Goal: Check status

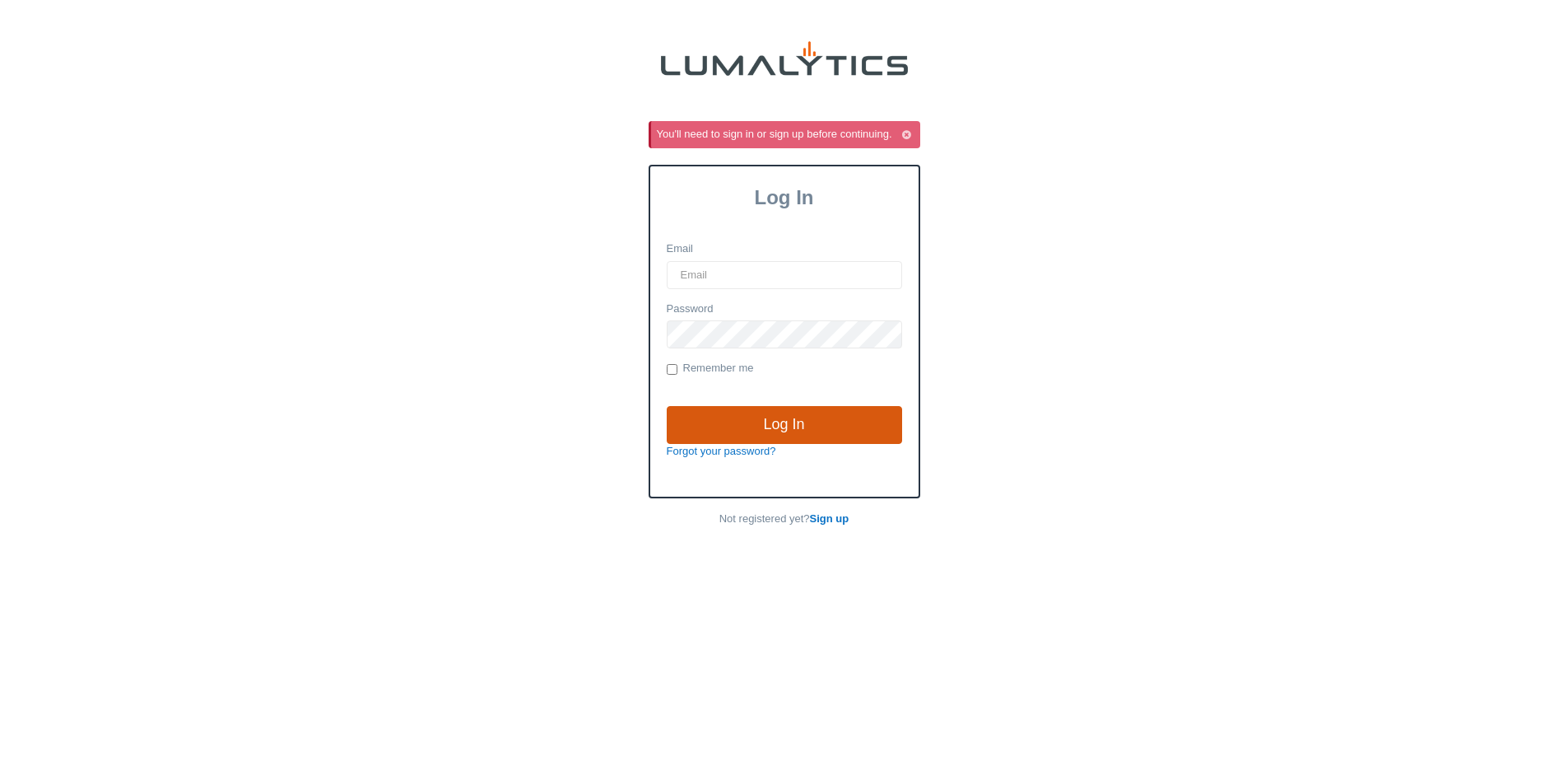
type input "acowell@valleytruckparts.com"
click at [841, 416] on input "Log In" at bounding box center [784, 425] width 235 height 38
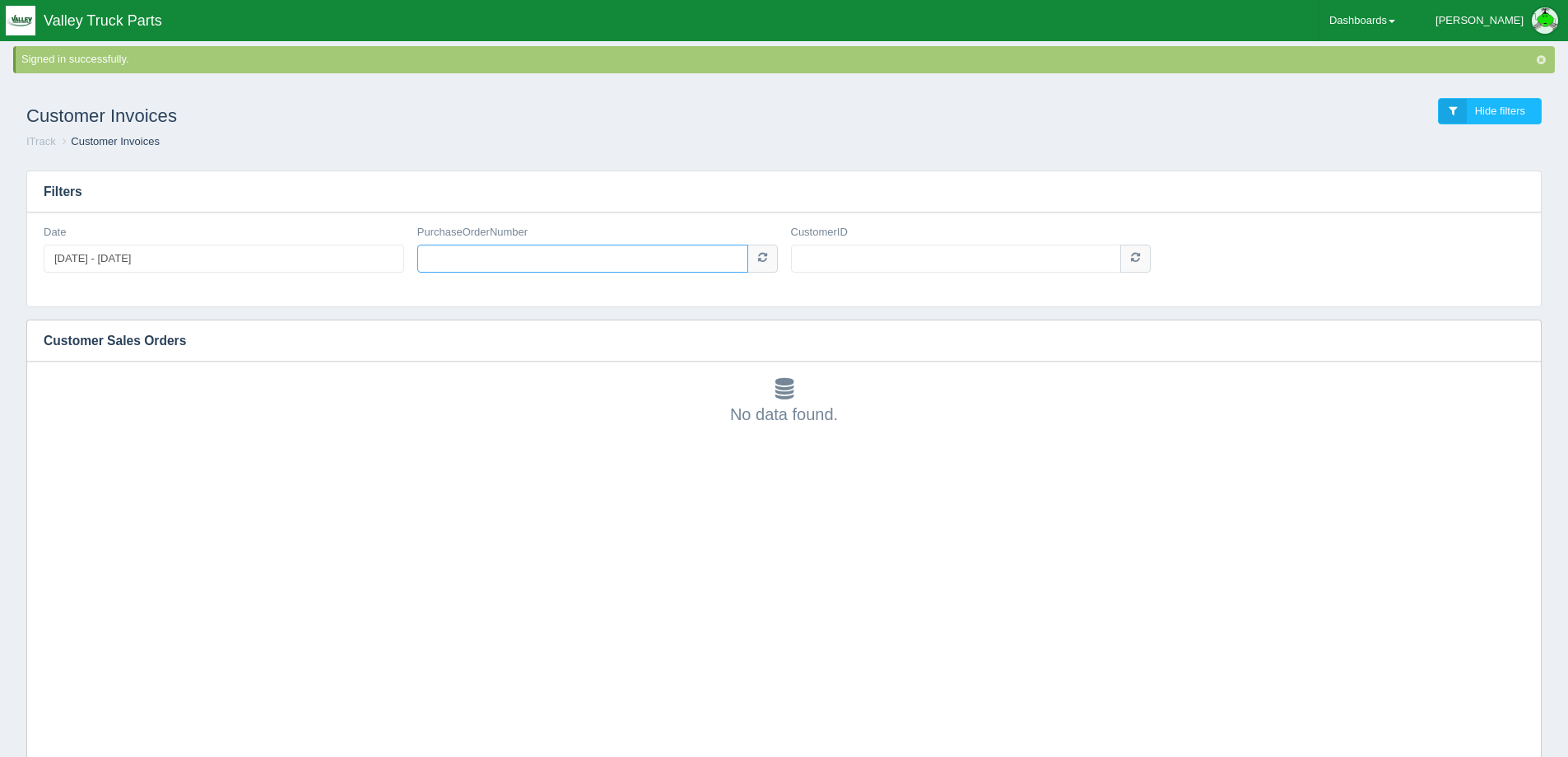
click at [638, 260] on input "PurchaseOrderNumber" at bounding box center [583, 258] width 331 height 28
paste input "PA112028406"
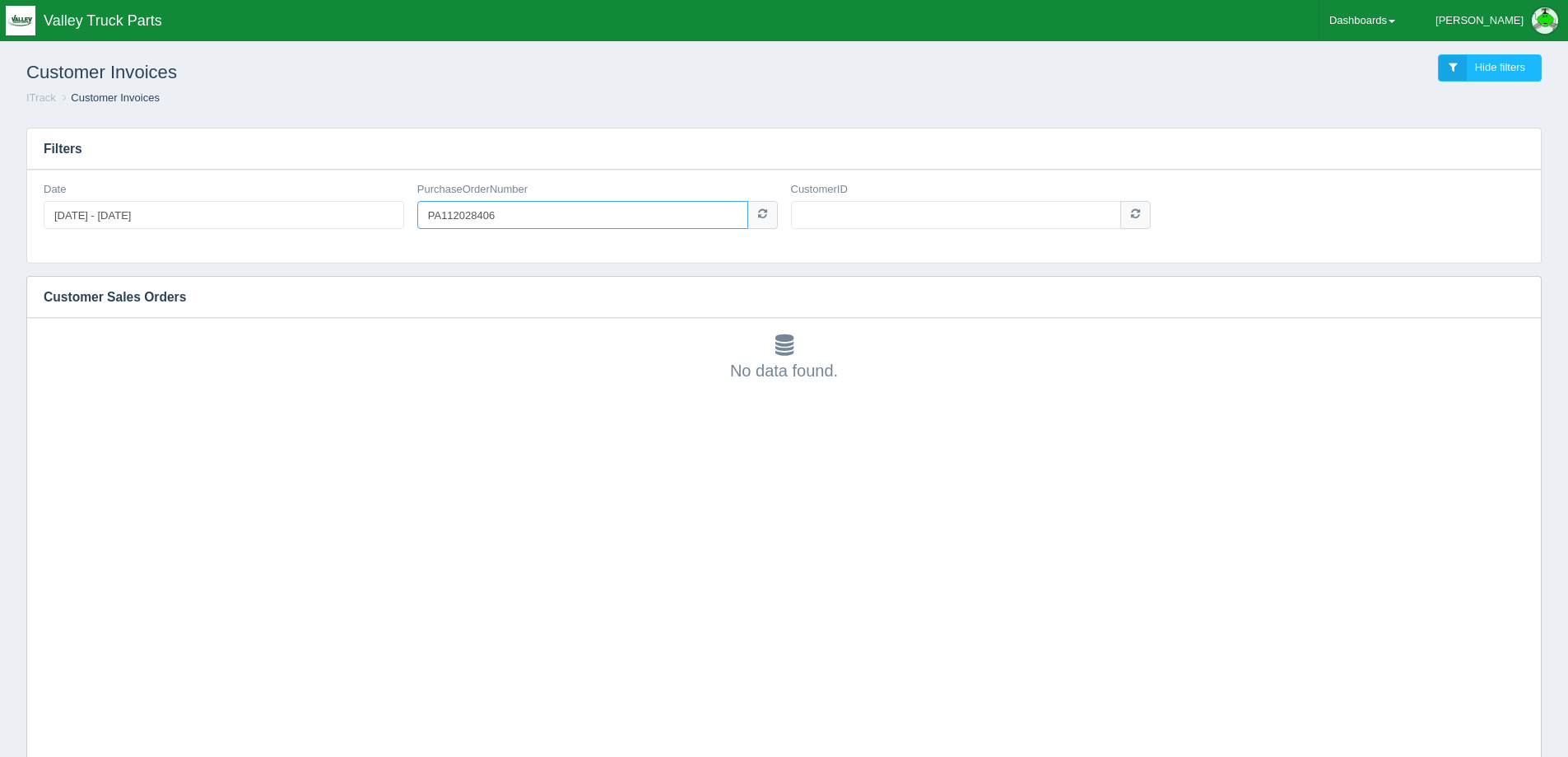
type input "PA112028406"
click at [846, 259] on div "Date [DATE] - [DATE] PurchaseOrderNumber PA112028406 CustomerID" at bounding box center [784, 216] width 1514 height 93
click at [877, 209] on input "CustomerID" at bounding box center [956, 214] width 331 height 28
type input "1007690"
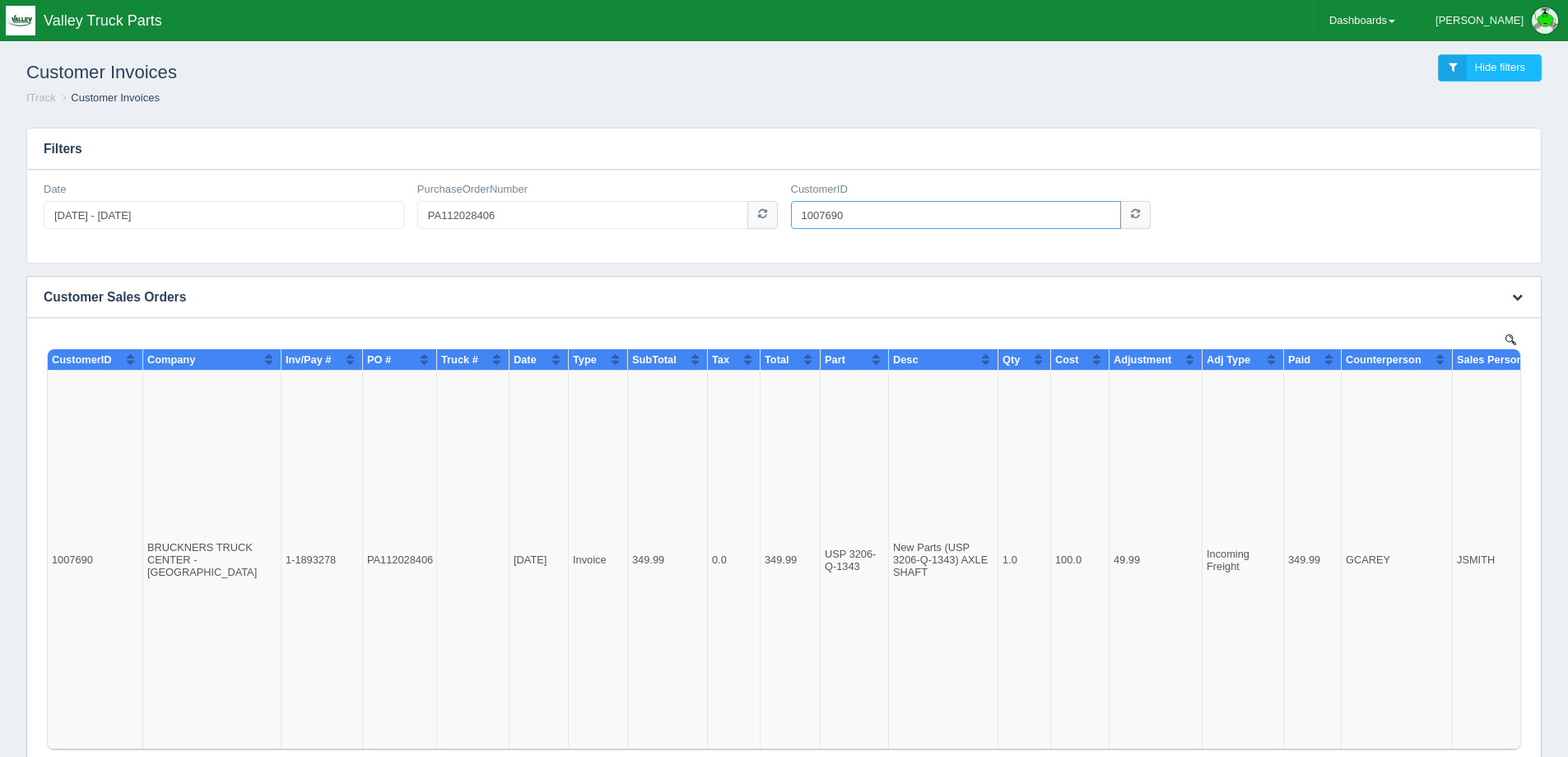
scroll to position [13, 0]
